Goal: Navigation & Orientation: Find specific page/section

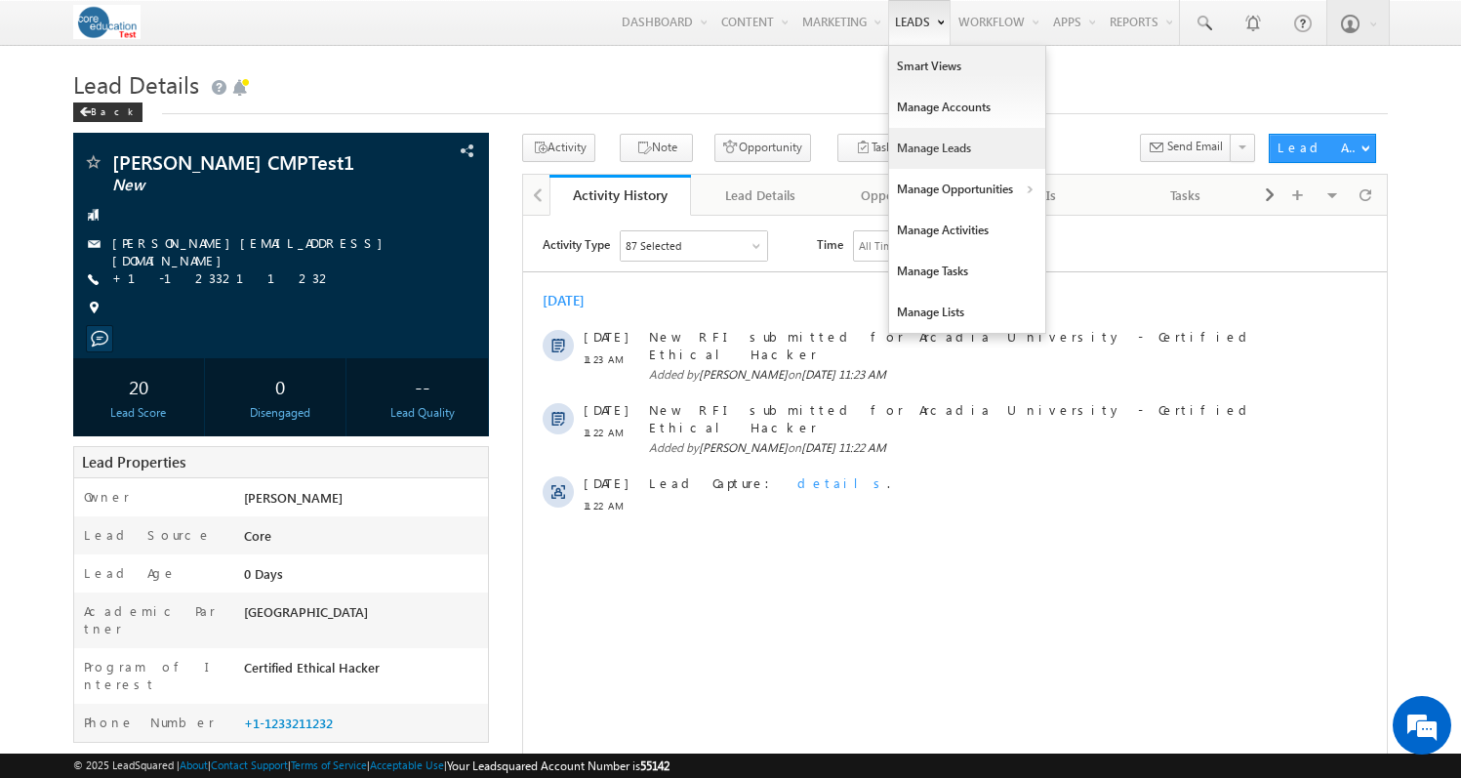
click at [889, 134] on link "Manage Leads" at bounding box center [967, 148] width 156 height 41
